Goal: Check status: Check status

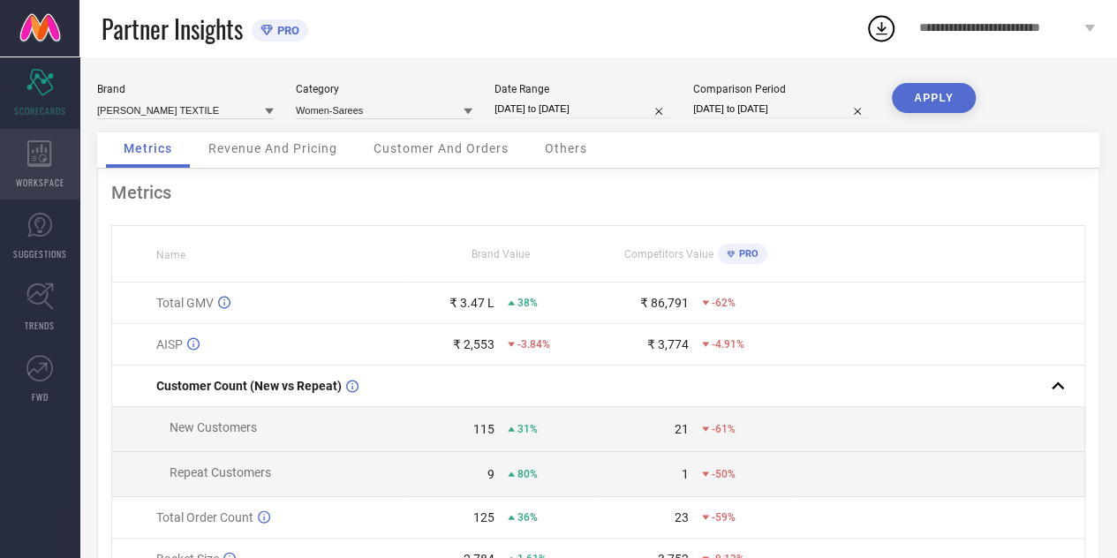
click at [34, 174] on div "WORKSPACE" at bounding box center [39, 164] width 79 height 71
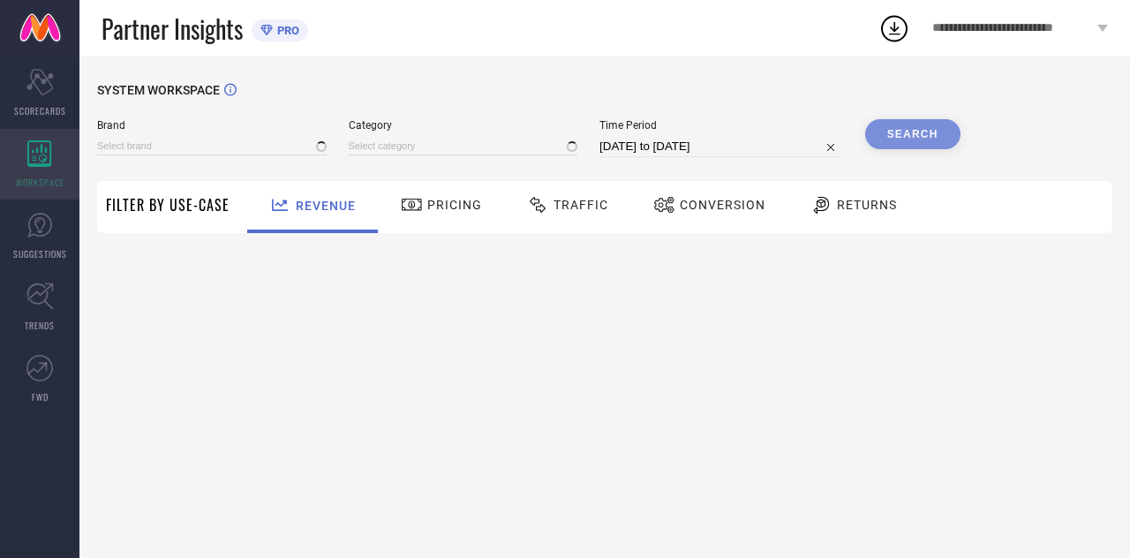
type input "[PERSON_NAME] TEXTILE"
type input "All"
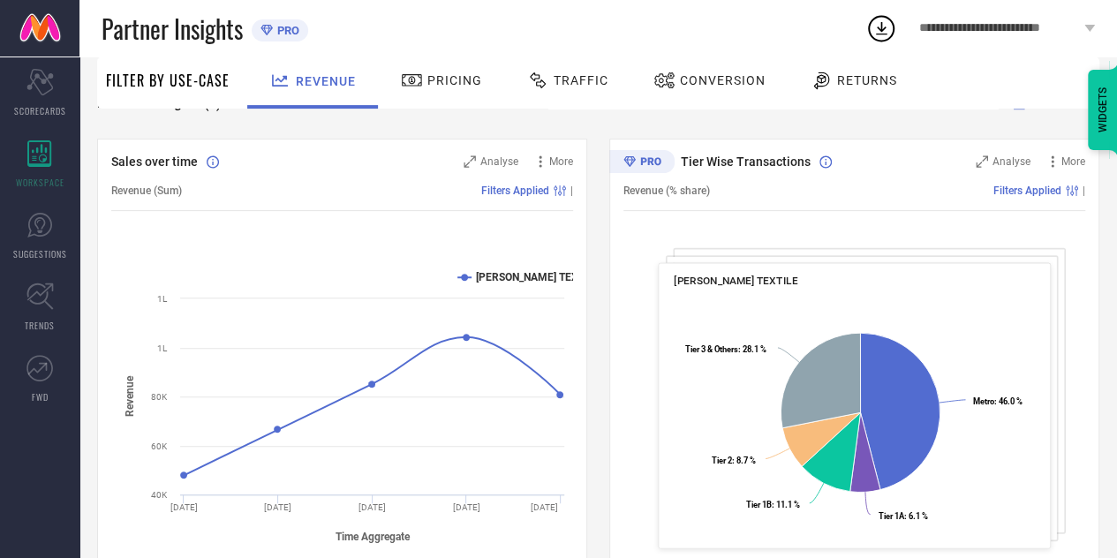
scroll to position [169, 0]
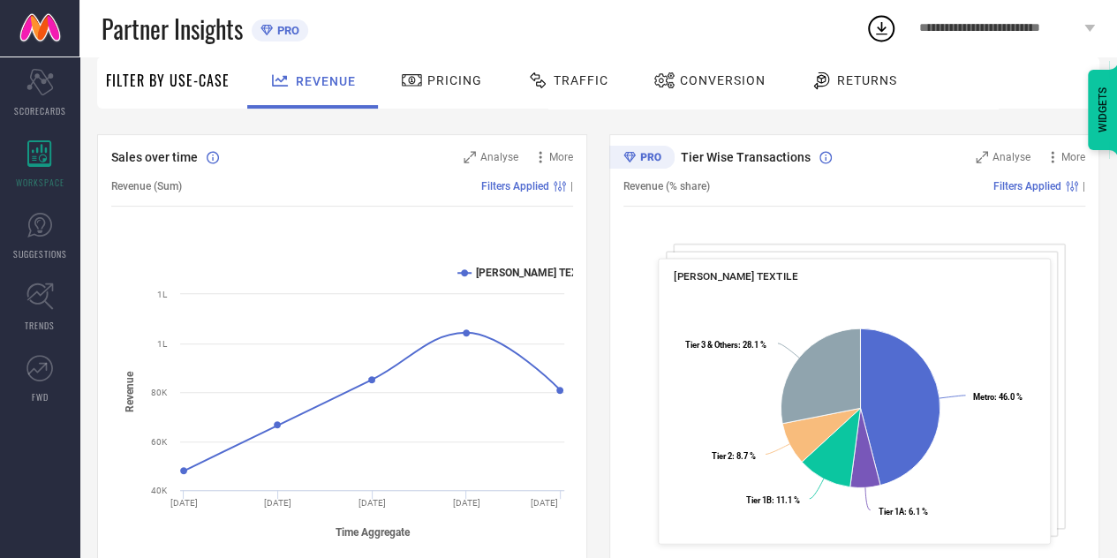
click at [566, 80] on span "Traffic" at bounding box center [580, 80] width 55 height 14
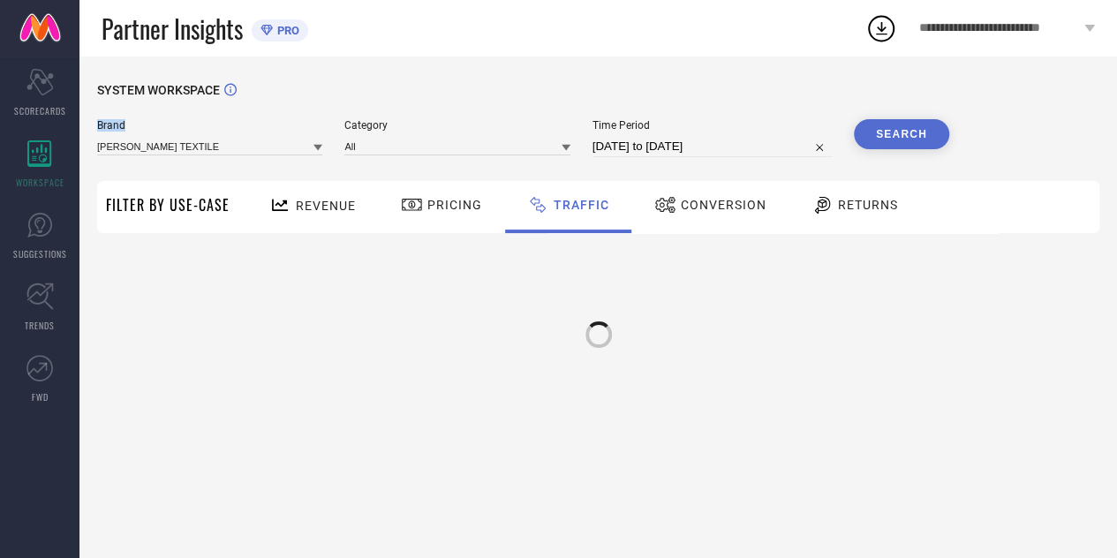
click at [566, 80] on div "SYSTEM WORKSPACE Brand [PERSON_NAME] TEXTILE Category All Time Period [DATE] to…" at bounding box center [597, 306] width 1037 height 501
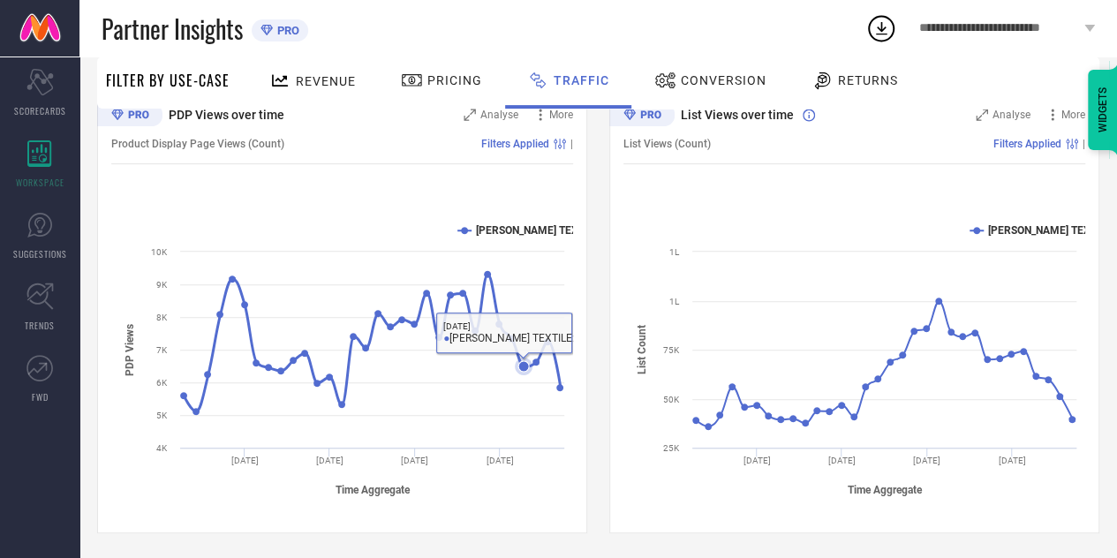
scroll to position [214, 0]
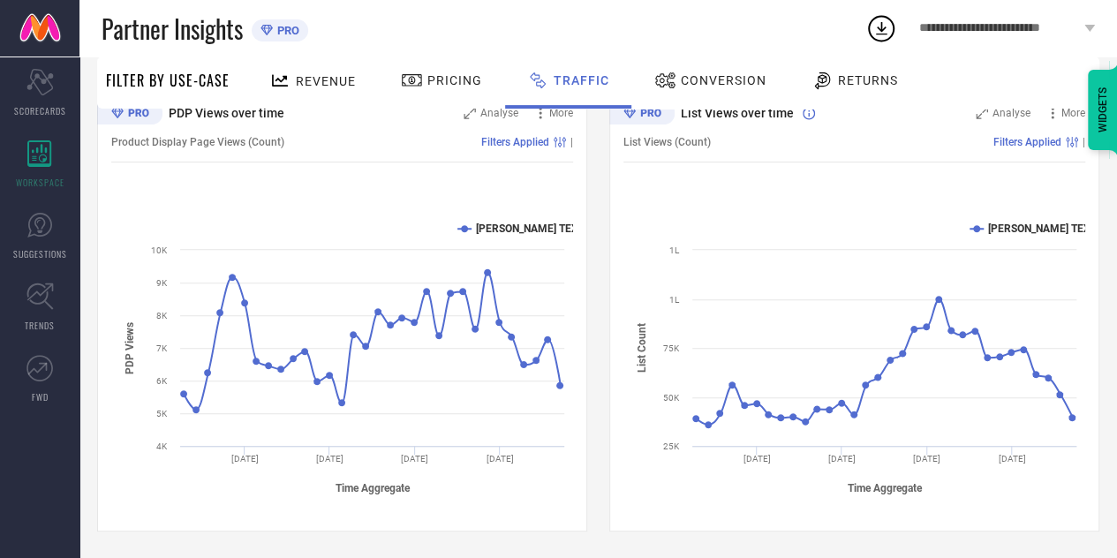
click at [726, 80] on span "Conversion" at bounding box center [723, 80] width 86 height 14
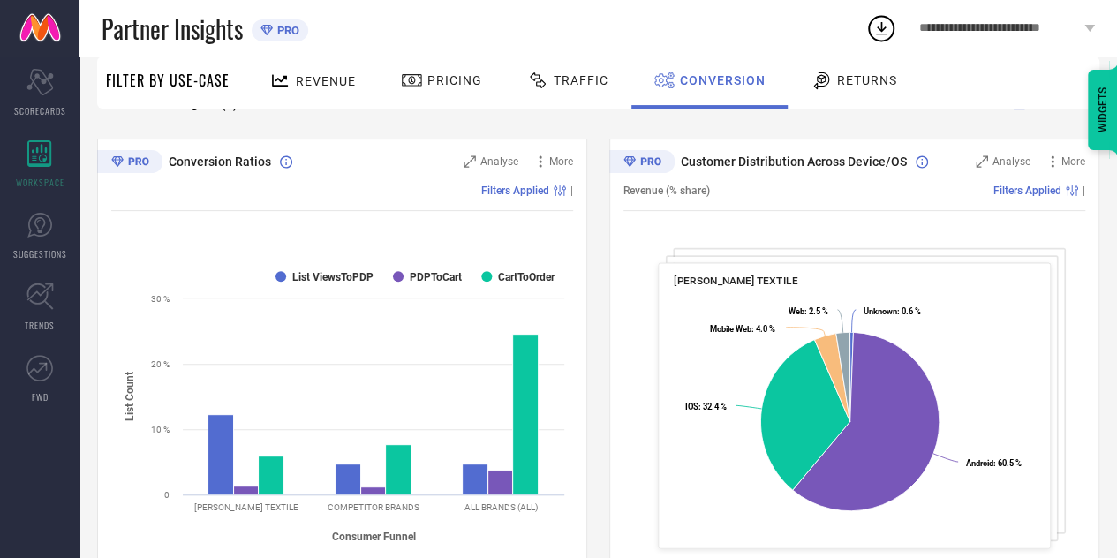
scroll to position [115, 0]
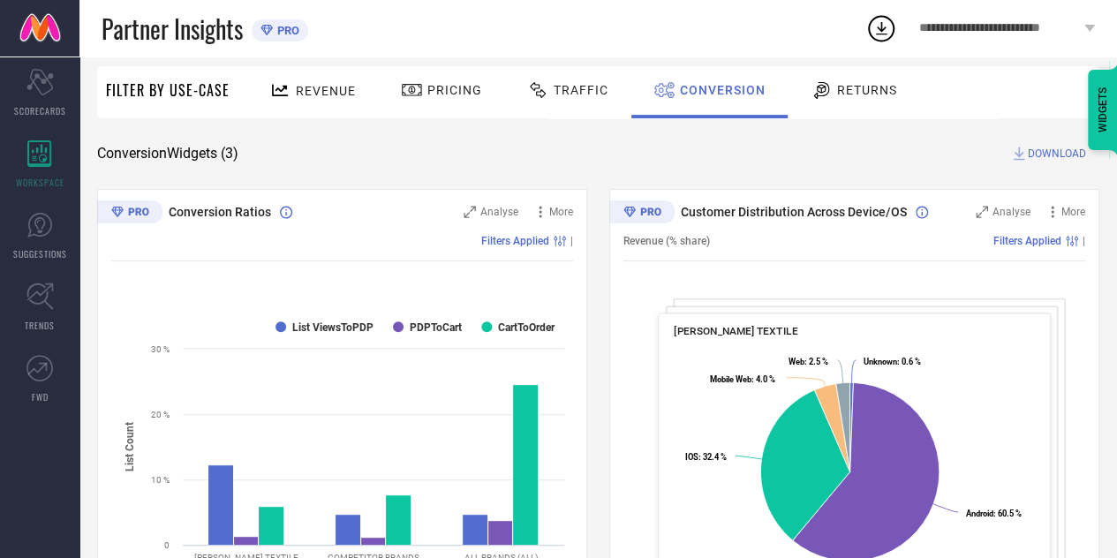
click at [867, 110] on div "Returns" at bounding box center [853, 92] width 131 height 52
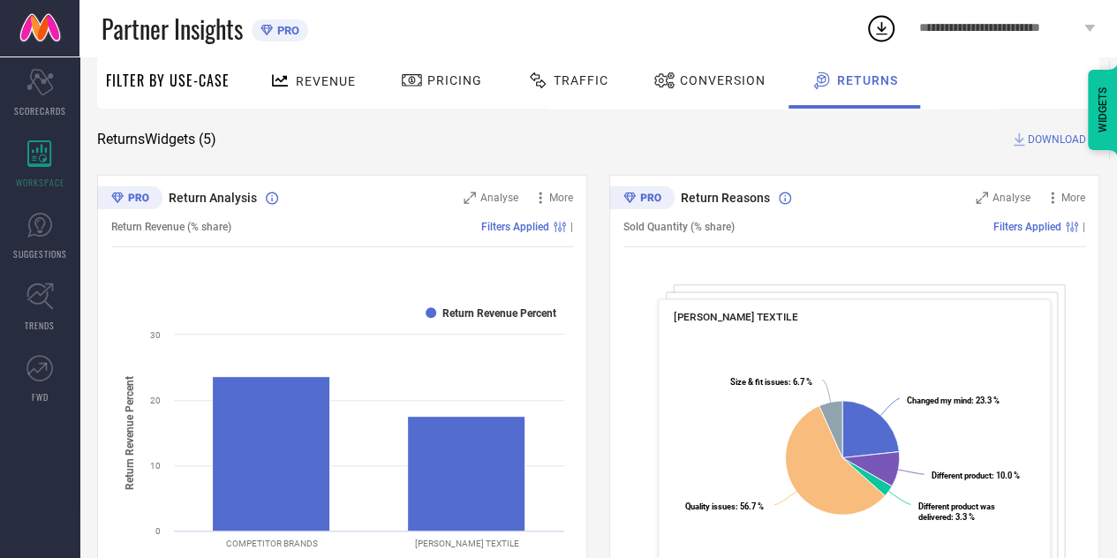
scroll to position [0, 0]
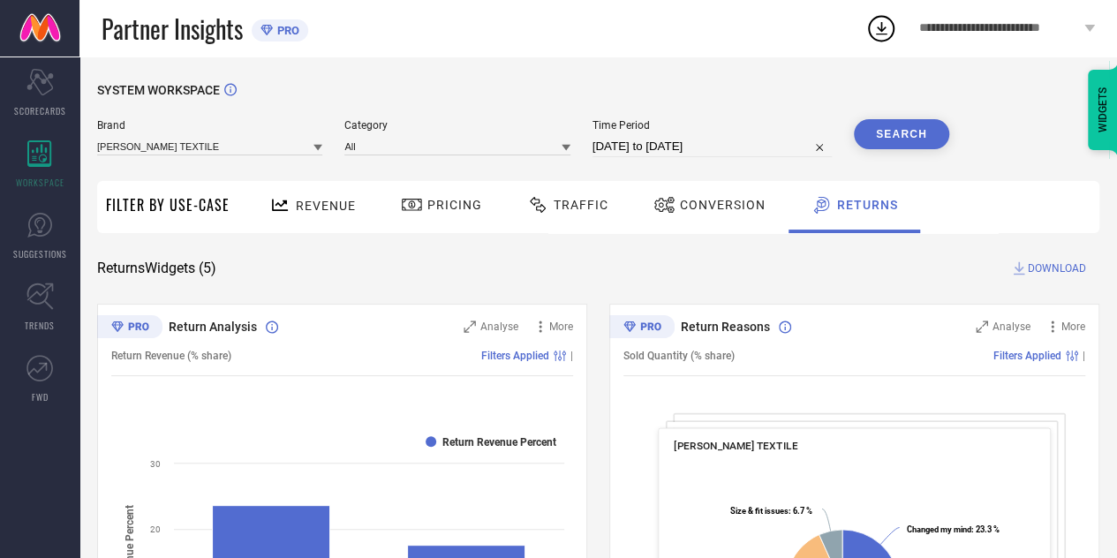
select select "6"
select select "2025"
select select "7"
select select "2025"
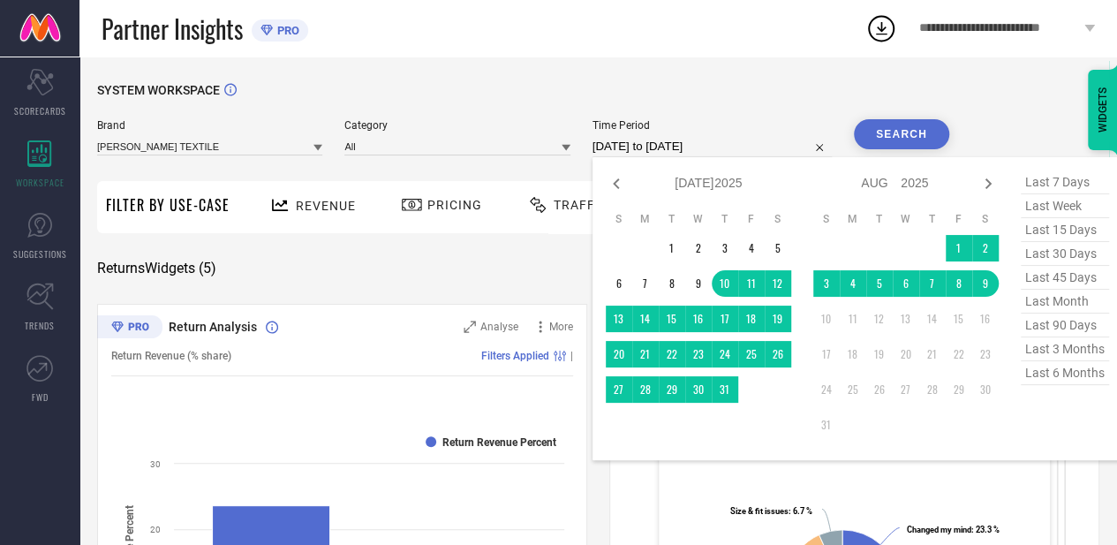
click at [670, 154] on input "[DATE] to [DATE]" at bounding box center [711, 146] width 239 height 21
click at [618, 183] on icon at bounding box center [615, 183] width 21 height 21
select select "5"
select select "2025"
select select "6"
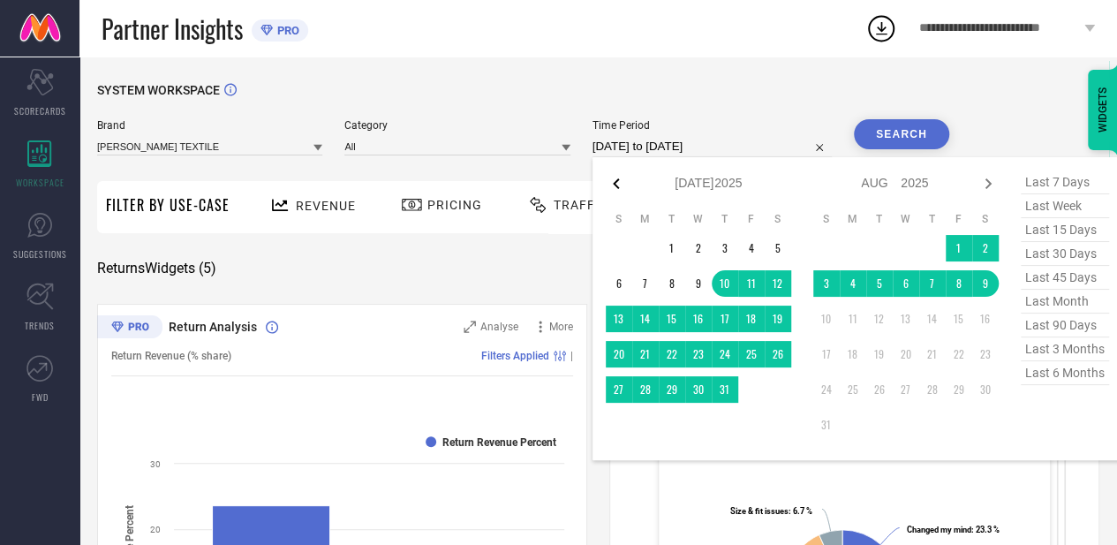
select select "2025"
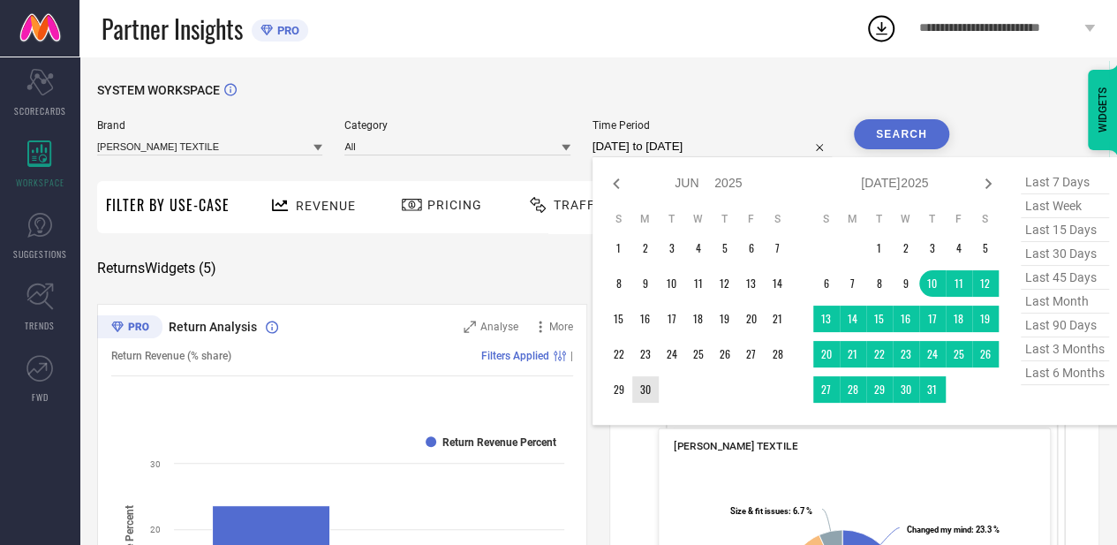
type input "After [DATE]"
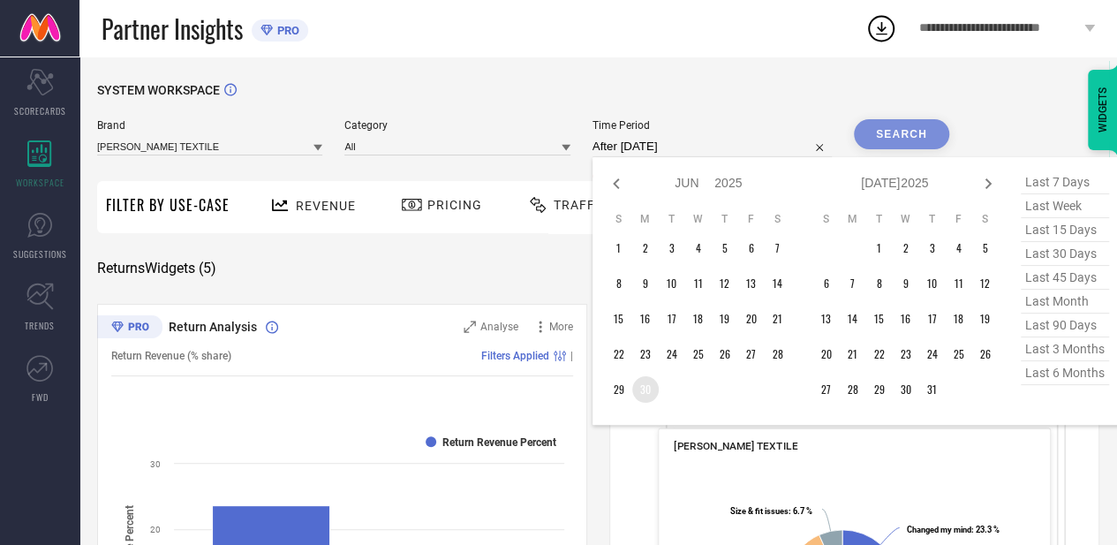
click at [643, 393] on td "30" at bounding box center [645, 389] width 26 height 26
click at [982, 185] on icon at bounding box center [987, 183] width 21 height 21
select select "6"
select select "2025"
select select "7"
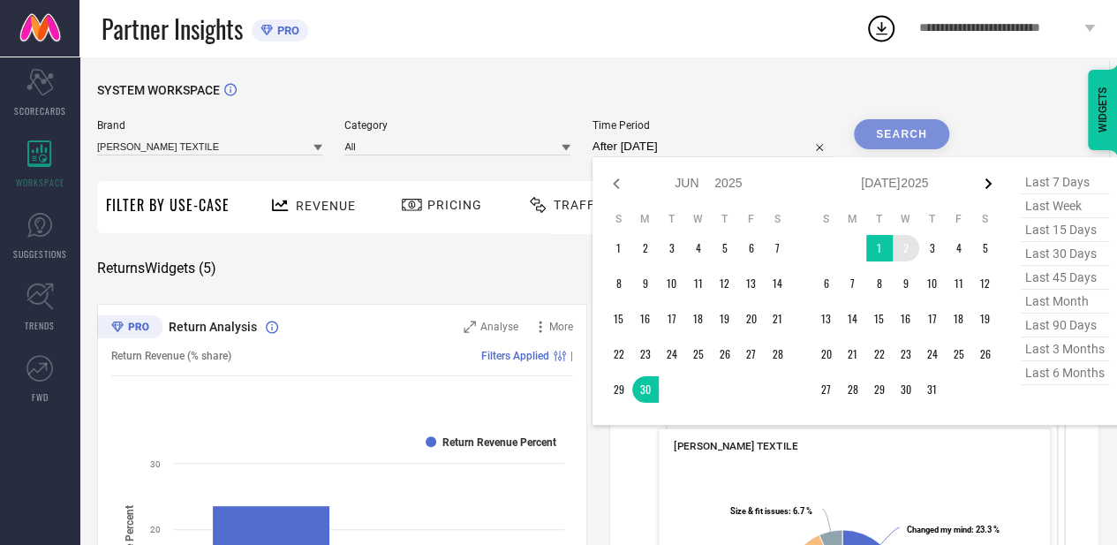
select select "2025"
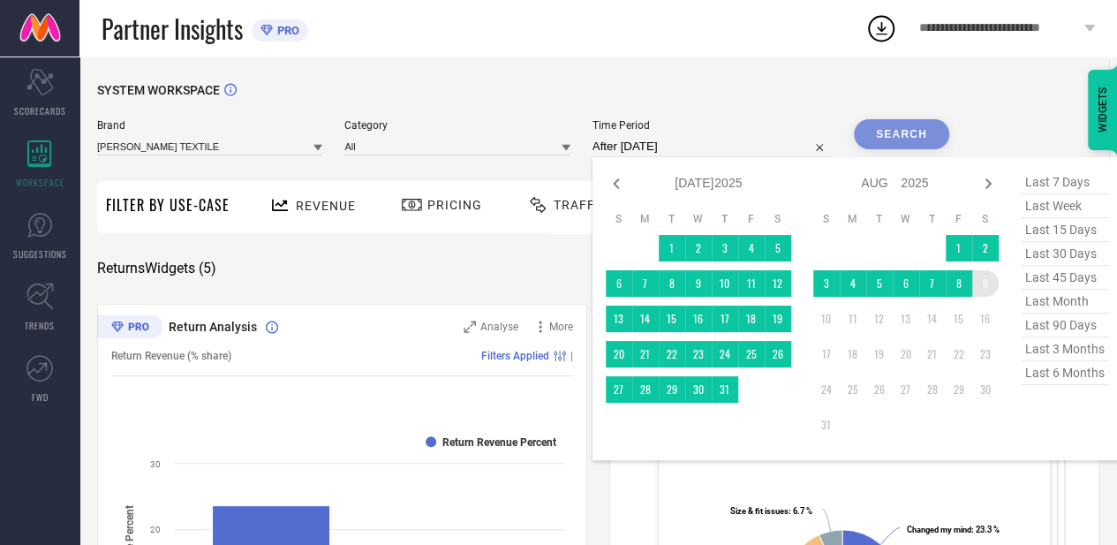
type input "[DATE] to [DATE]"
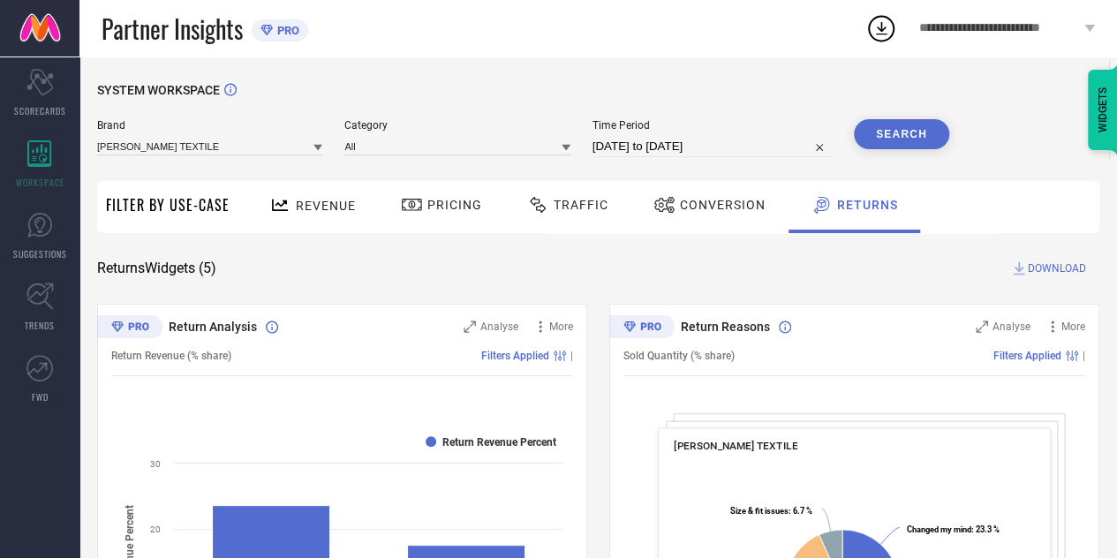
click at [924, 143] on button "Search" at bounding box center [900, 134] width 95 height 30
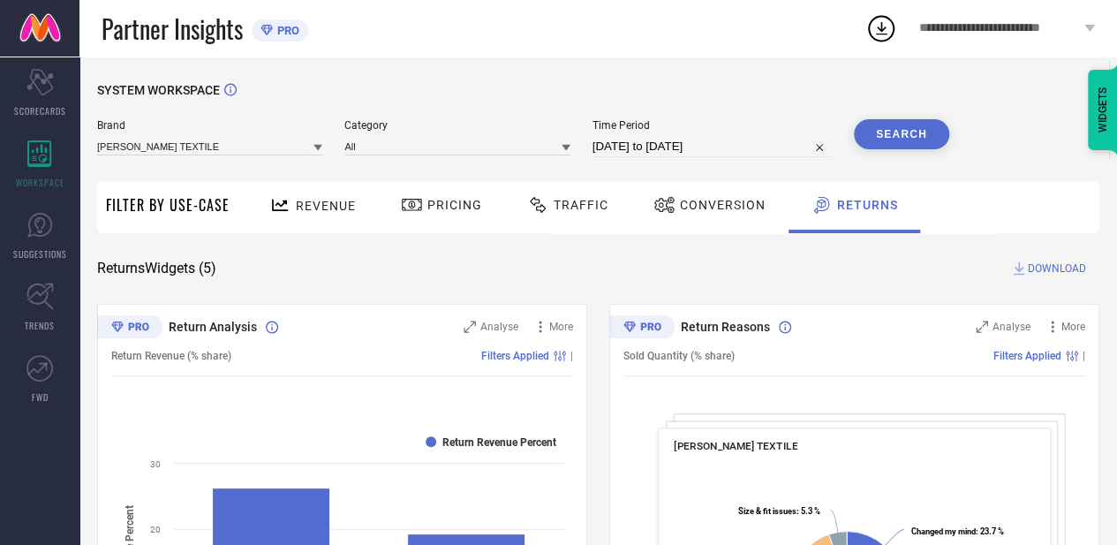
click at [731, 146] on input "[DATE] to [DATE]" at bounding box center [711, 146] width 239 height 21
select select "5"
select select "2025"
select select "6"
select select "2025"
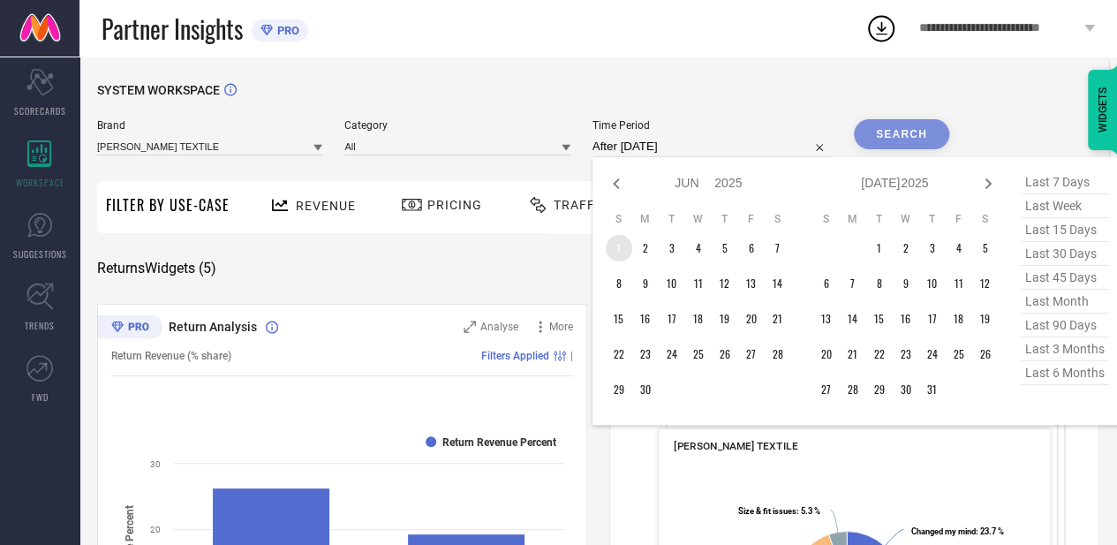
click at [616, 244] on td "1" at bounding box center [618, 248] width 26 height 26
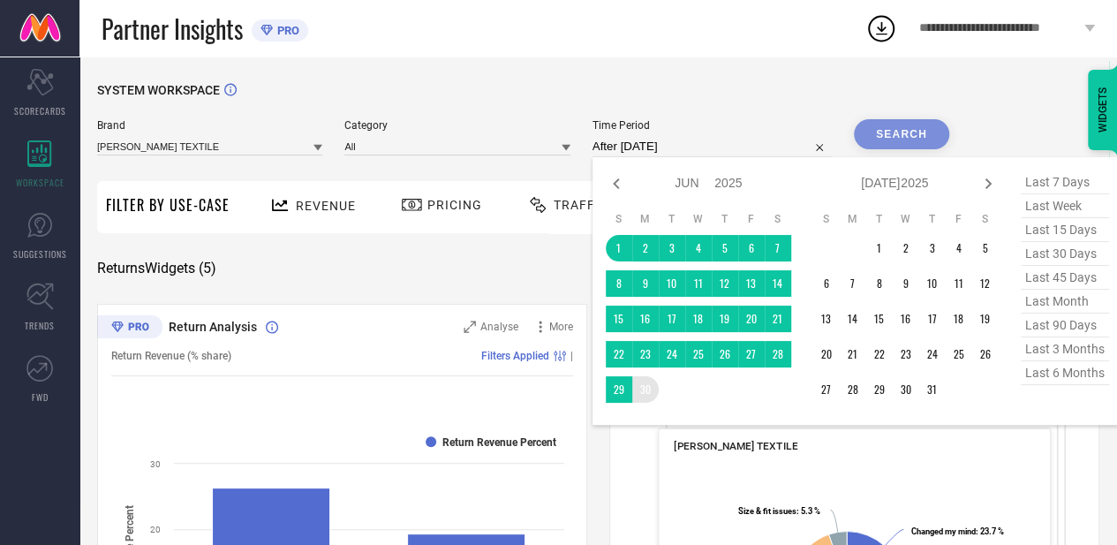
type input "[DATE] to [DATE]"
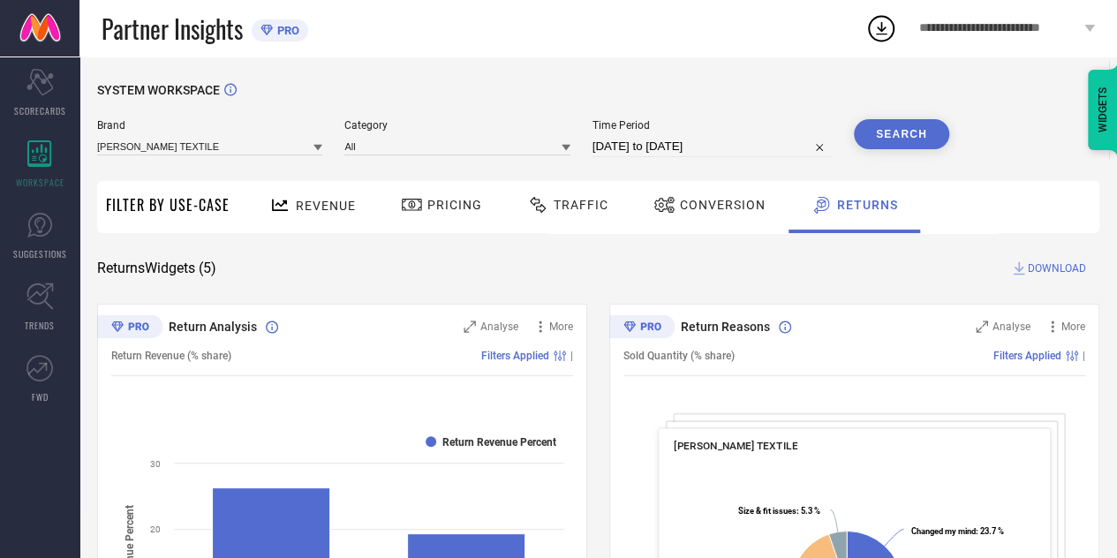
drag, startPoint x: 880, startPoint y: 116, endPoint x: 886, endPoint y: 127, distance: 13.0
click at [886, 127] on button "Search" at bounding box center [900, 134] width 95 height 30
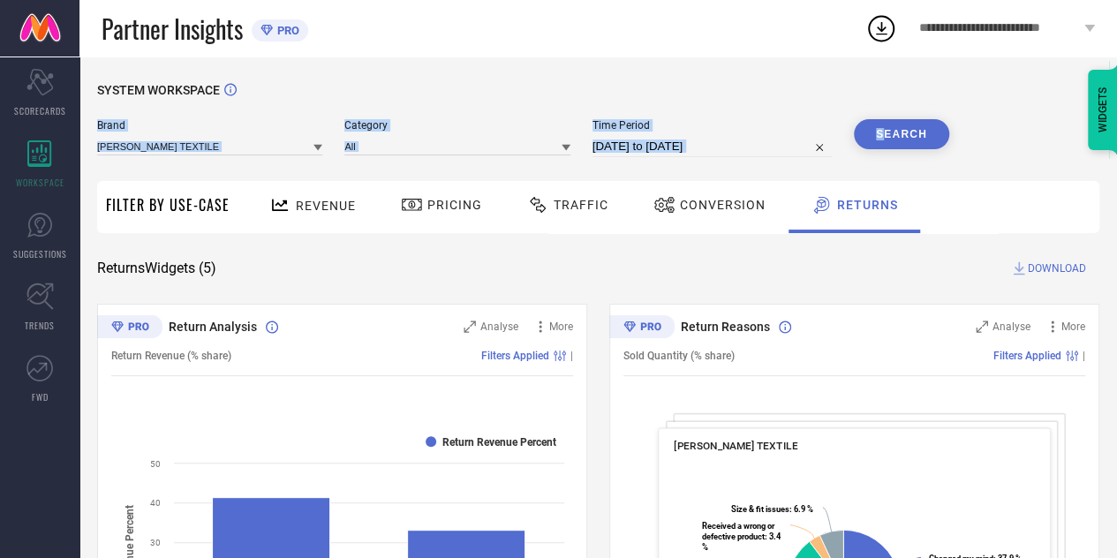
select select "5"
select select "2025"
select select "6"
select select "2025"
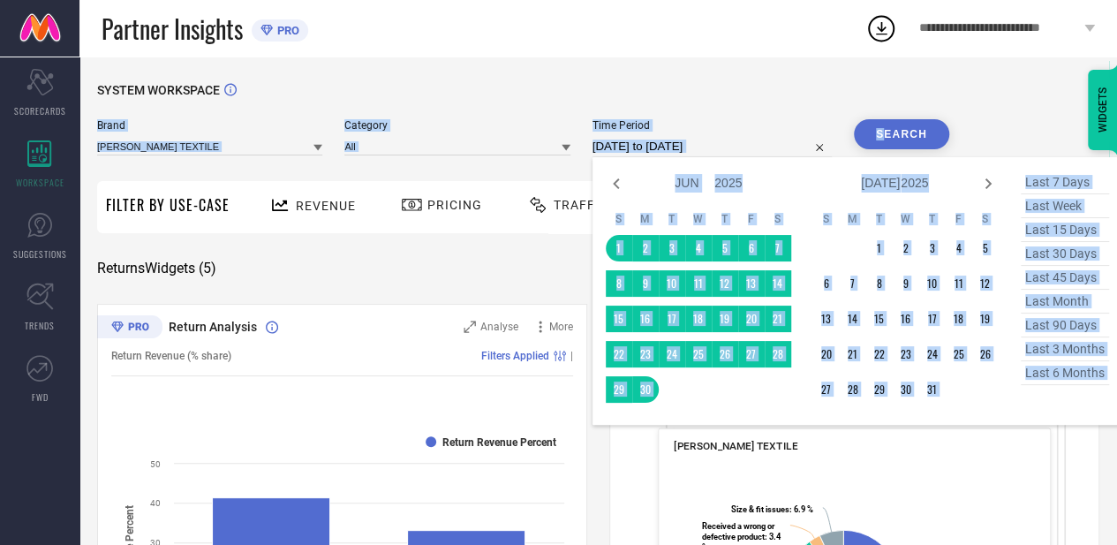
click at [716, 139] on input "[DATE] to [DATE]" at bounding box center [711, 146] width 239 height 21
click at [764, 186] on div "Jan Feb Mar Apr May Jun [DATE] Aug Sep Oct Nov [DATE] 2016 2017 2018 2019 2020 …" at bounding box center [709, 183] width 164 height 26
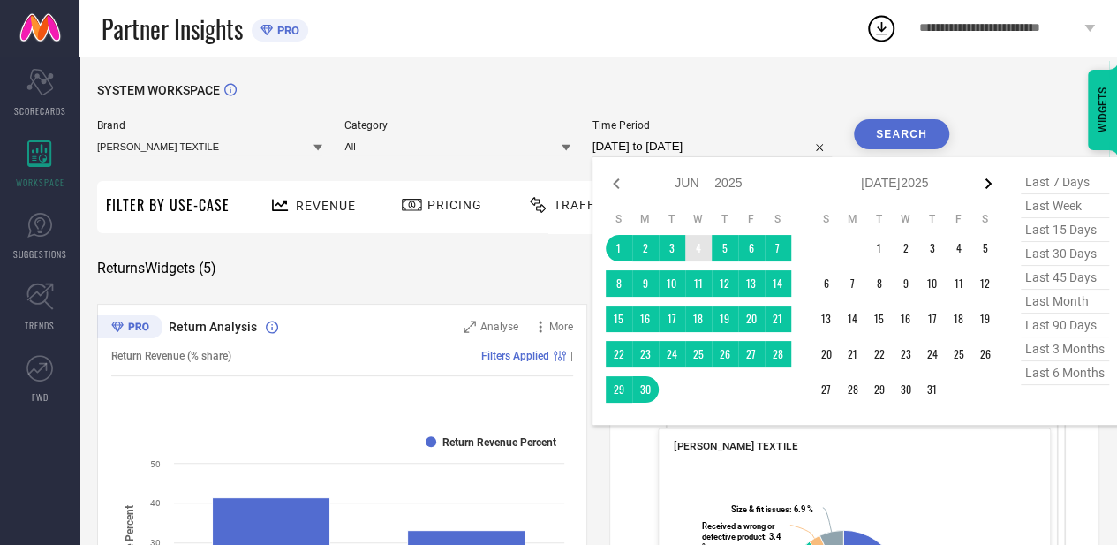
click at [995, 183] on icon at bounding box center [987, 183] width 21 height 21
select select "6"
select select "2025"
select select "7"
select select "2025"
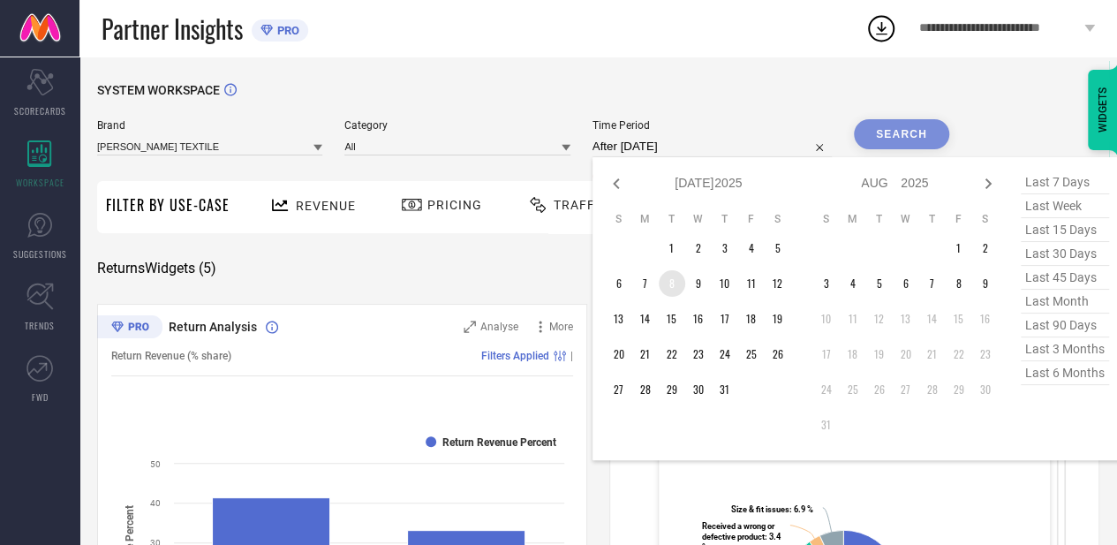
click at [663, 294] on td "8" at bounding box center [671, 283] width 26 height 26
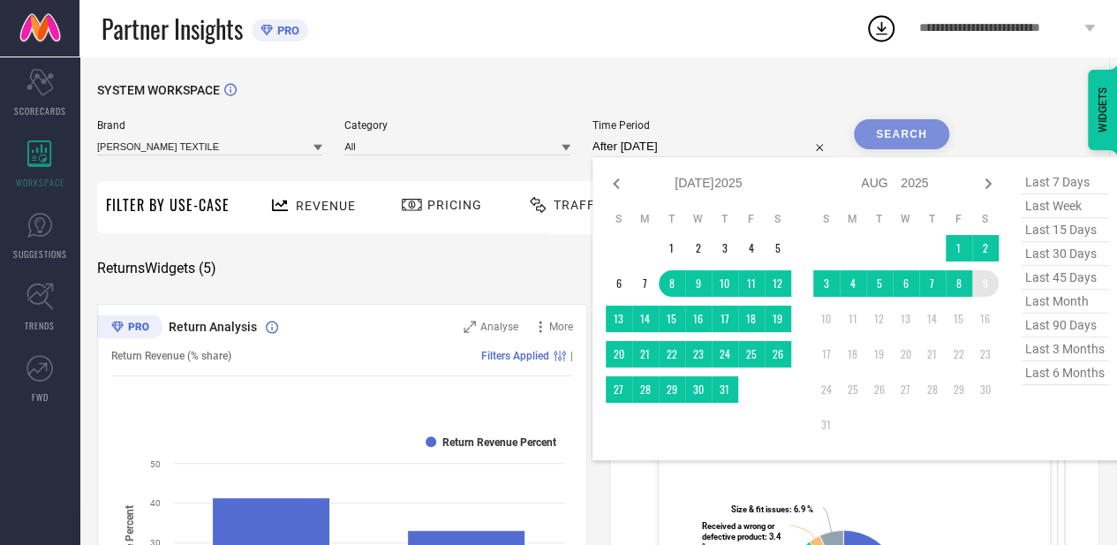
type input "[DATE] to [DATE]"
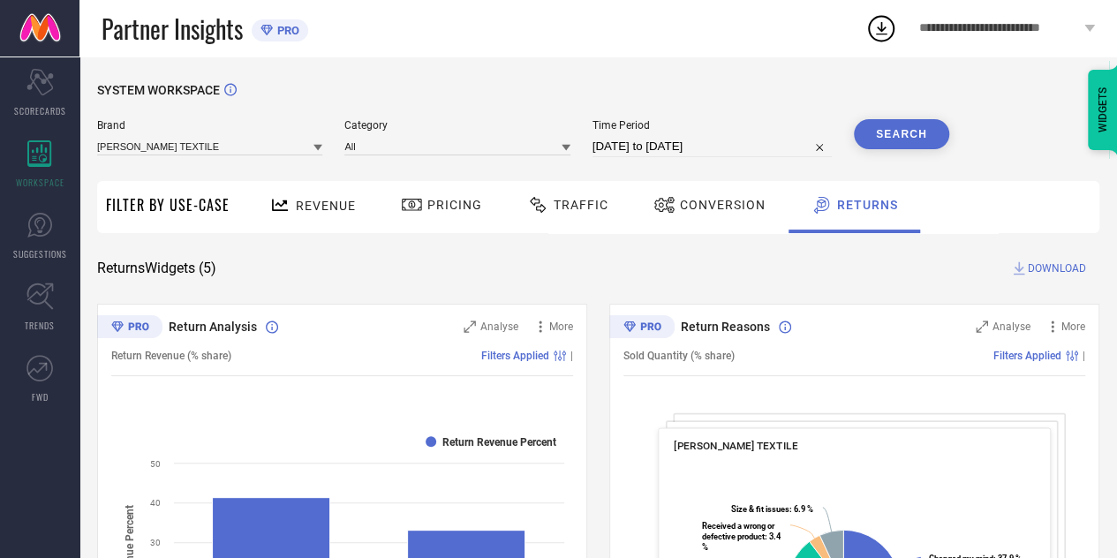
click at [923, 132] on button "Search" at bounding box center [900, 134] width 95 height 30
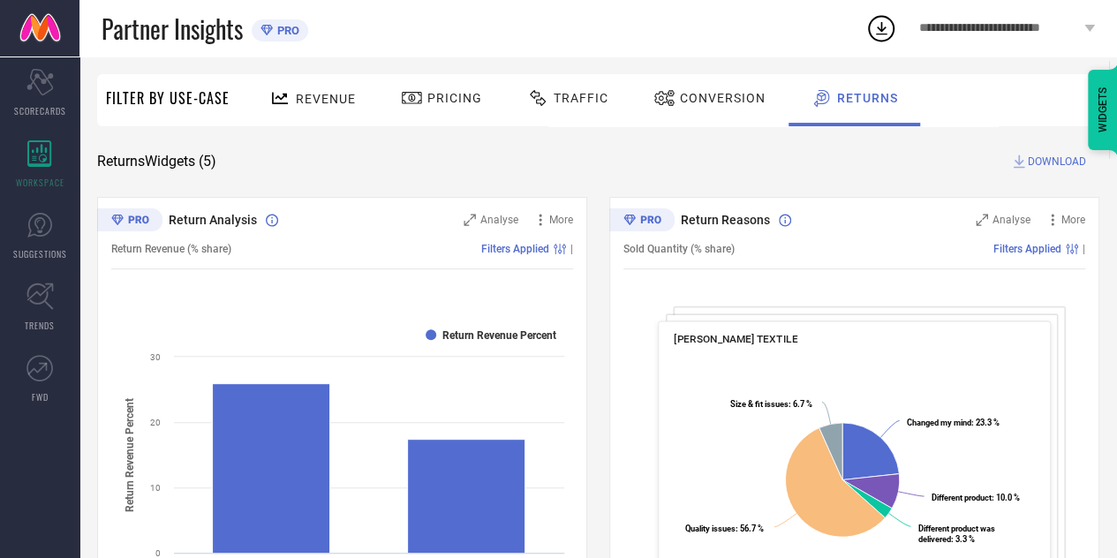
scroll to position [116, 0]
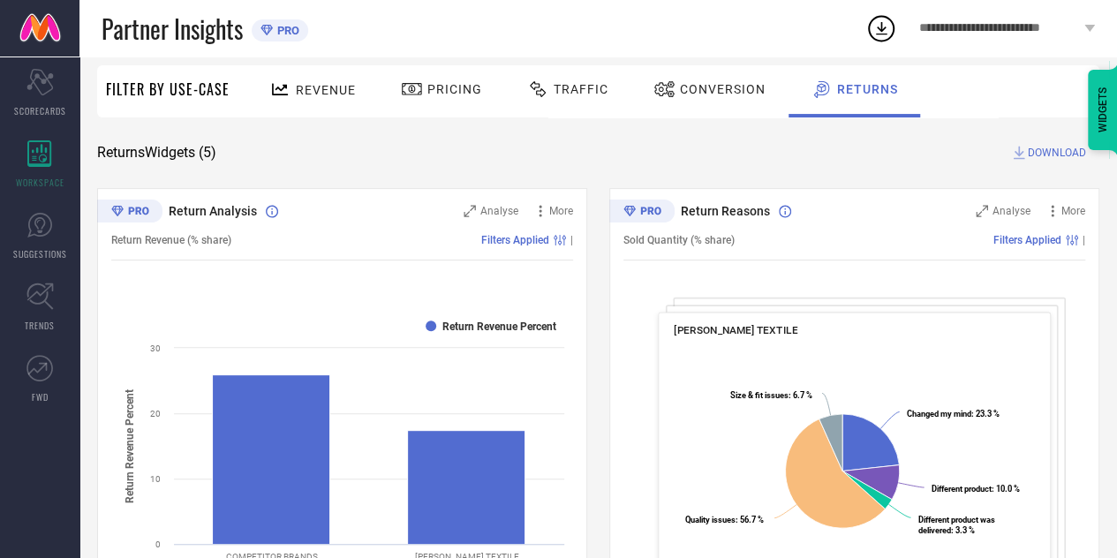
type input "481841"
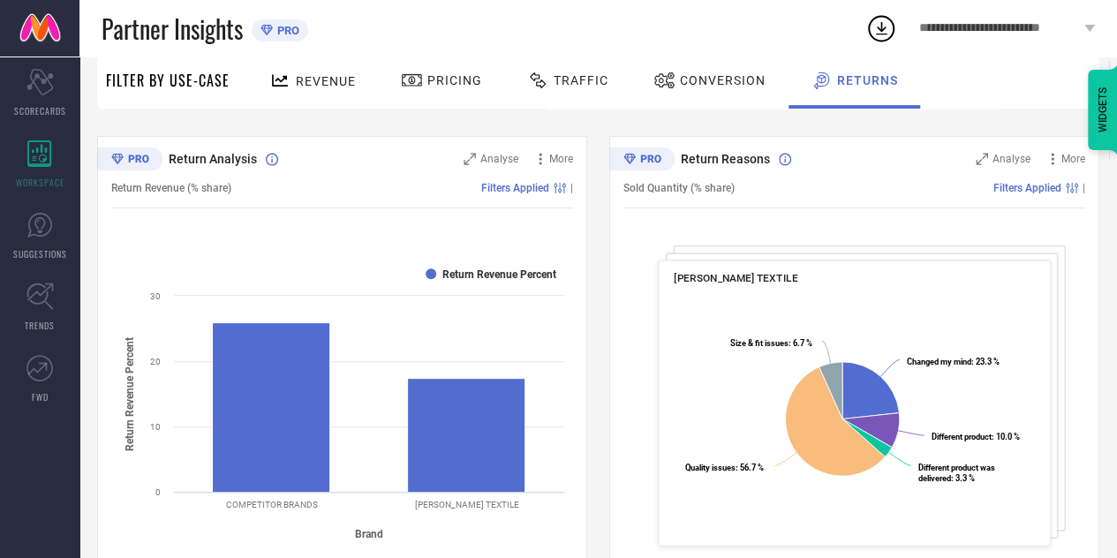
scroll to position [179, 0]
